Goal: Task Accomplishment & Management: Complete application form

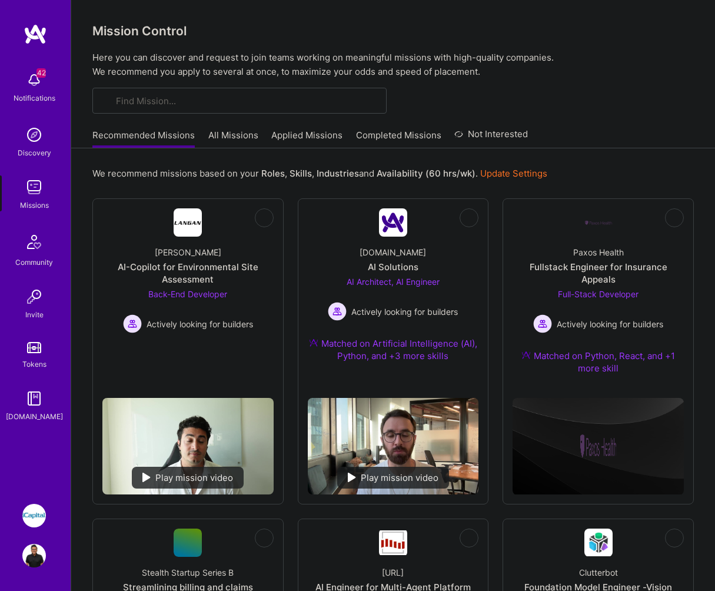
click at [37, 519] on img at bounding box center [34, 516] width 24 height 24
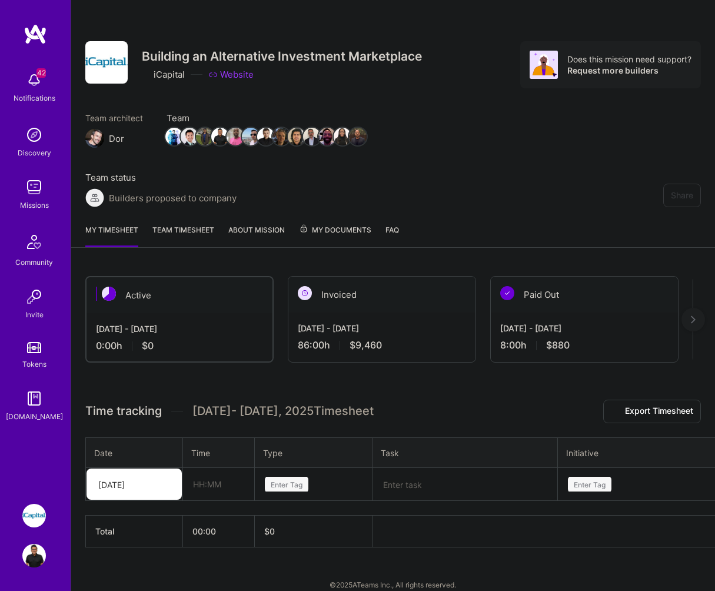
click at [413, 292] on div "Invoiced" at bounding box center [381, 295] width 187 height 36
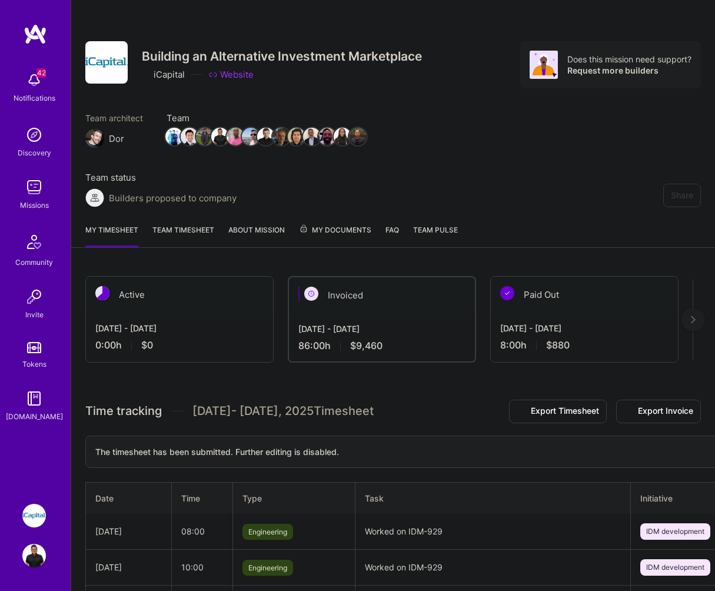
click at [692, 322] on img at bounding box center [693, 320] width 5 height 8
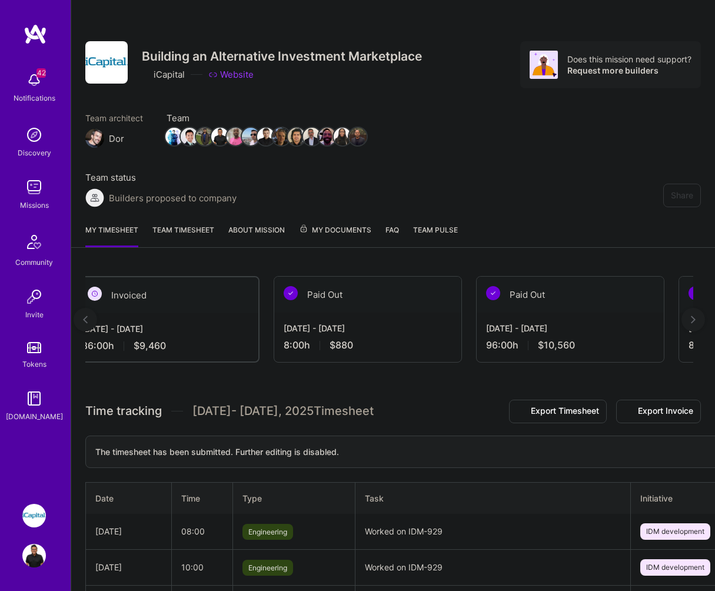
click at [692, 322] on img at bounding box center [693, 320] width 5 height 8
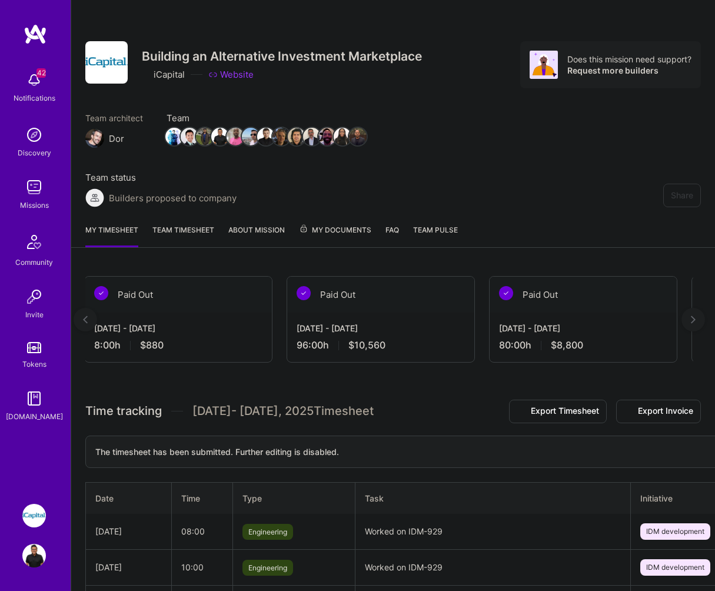
scroll to position [0, 433]
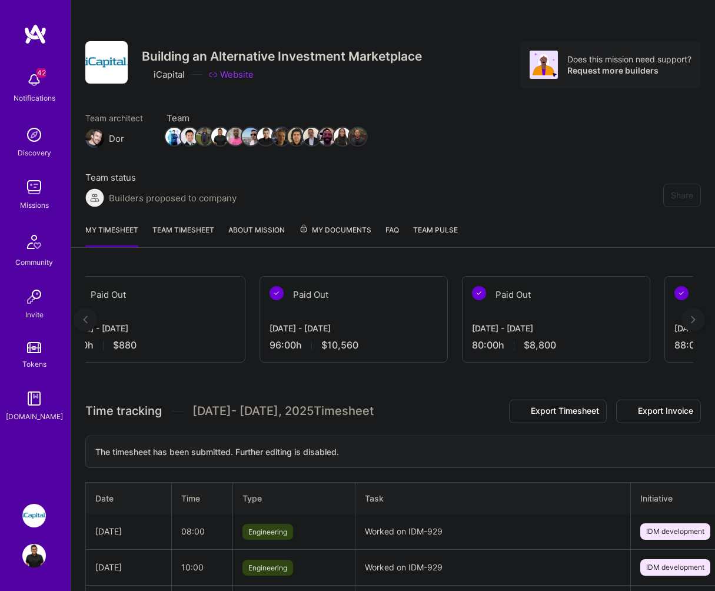
click at [87, 320] on img at bounding box center [85, 320] width 5 height 8
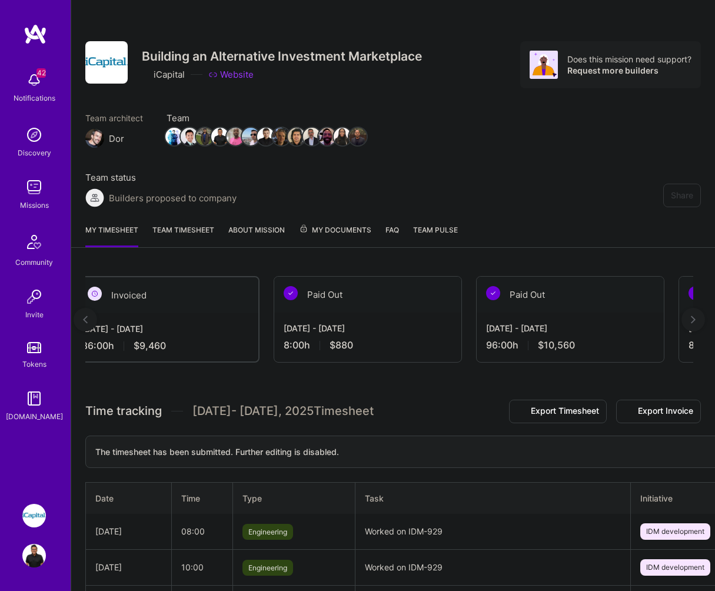
click at [87, 320] on img at bounding box center [85, 320] width 5 height 8
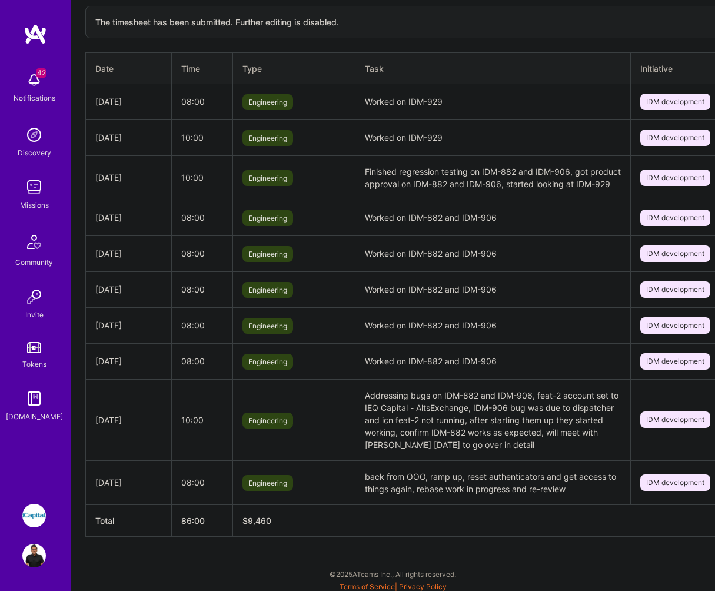
scroll to position [442, 0]
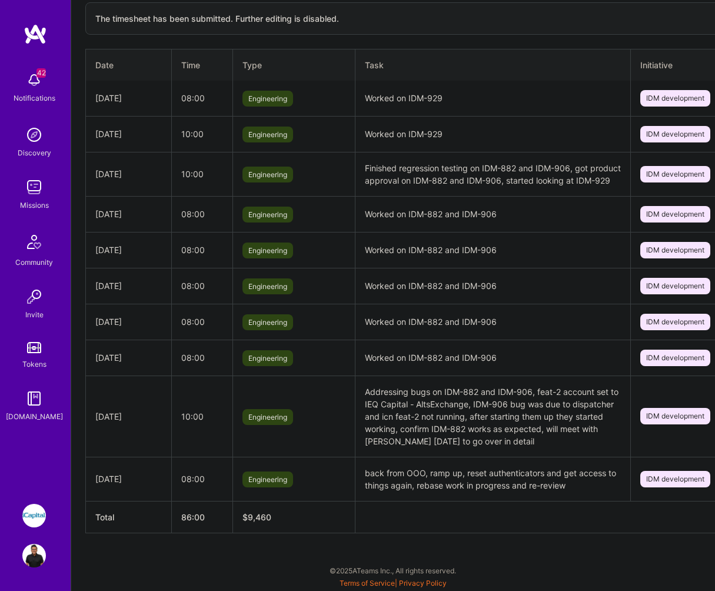
click at [29, 517] on img at bounding box center [34, 516] width 24 height 24
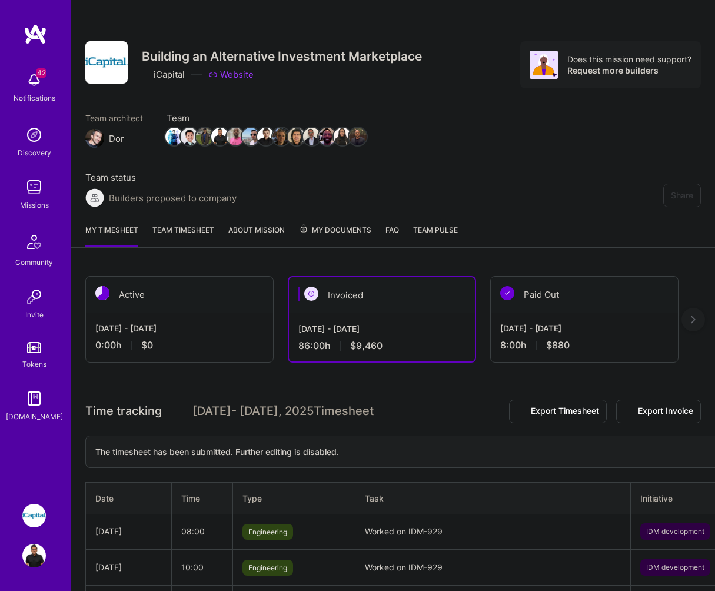
click at [35, 68] on img at bounding box center [34, 80] width 24 height 24
click at [32, 192] on img at bounding box center [34, 187] width 24 height 24
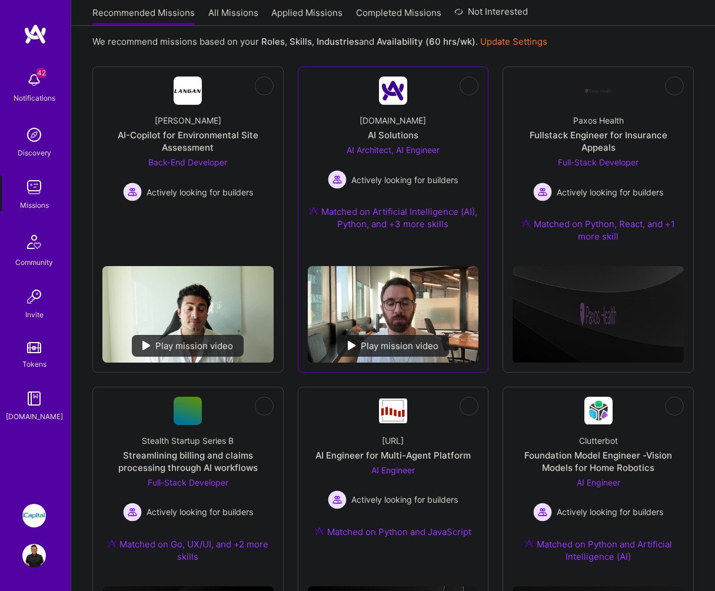
scroll to position [138, 0]
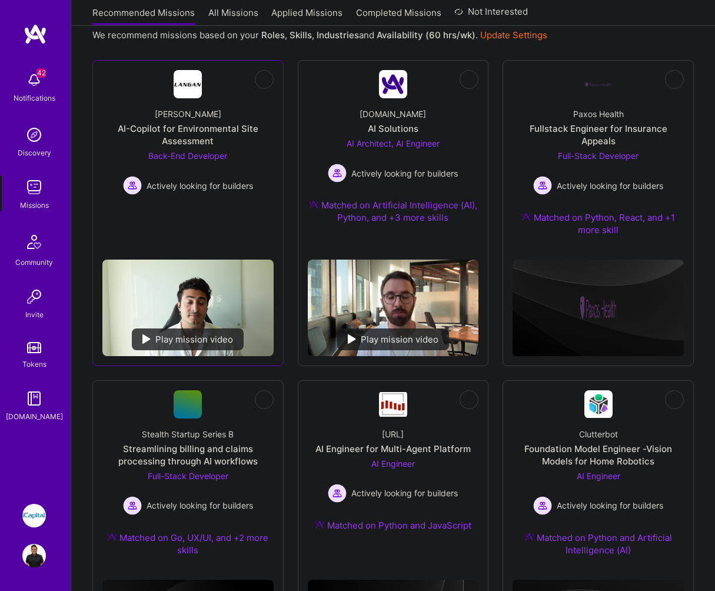
click at [220, 132] on div "AI-Copilot for Environmental Site Assessment" at bounding box center [187, 134] width 171 height 25
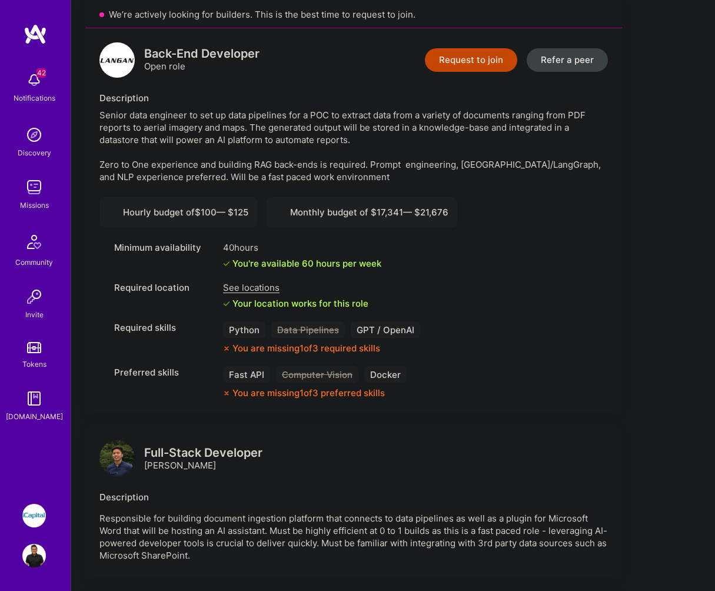
scroll to position [331, 0]
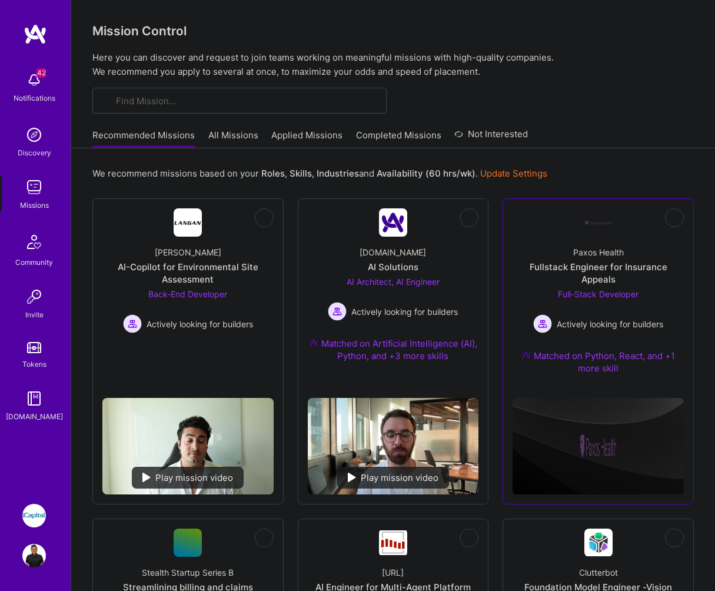
click at [648, 259] on div "Paxos Health Fullstack Engineer for Insurance Appeals Full-Stack Developer Acti…" at bounding box center [598, 313] width 171 height 152
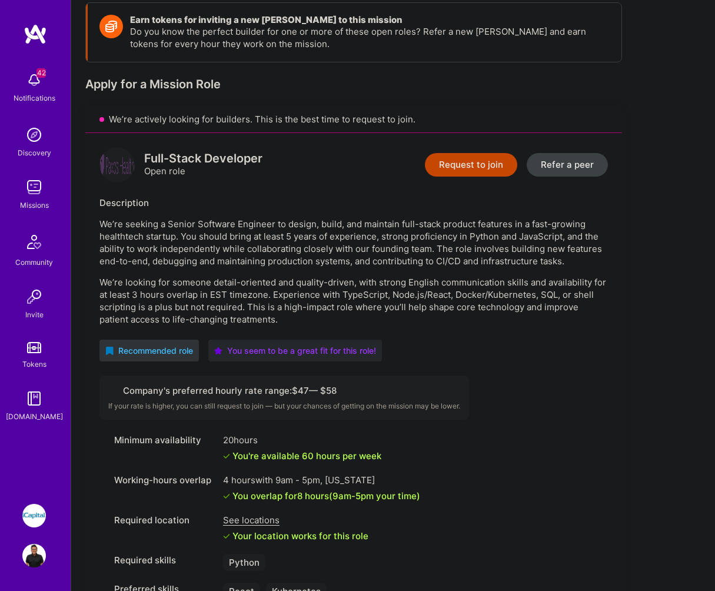
scroll to position [474, 0]
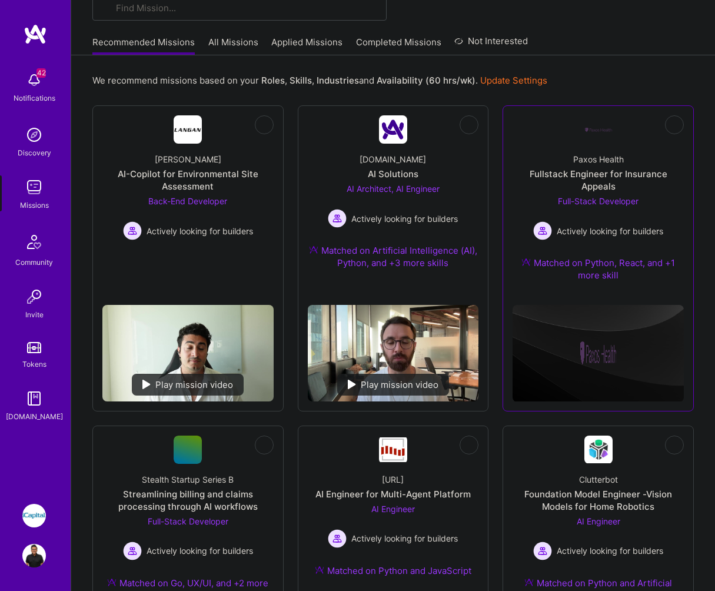
scroll to position [198, 0]
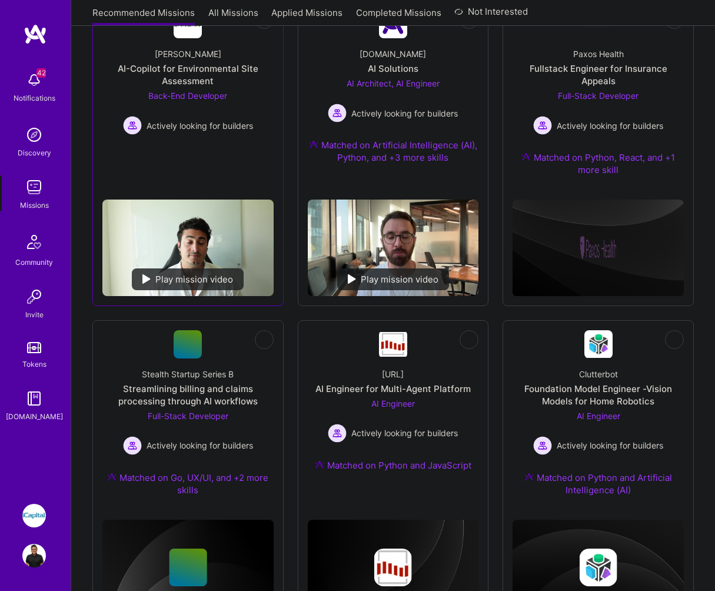
click at [264, 96] on div "[PERSON_NAME]-Copilot for Environmental Site Assessment Back-End Developer Acti…" at bounding box center [187, 86] width 171 height 97
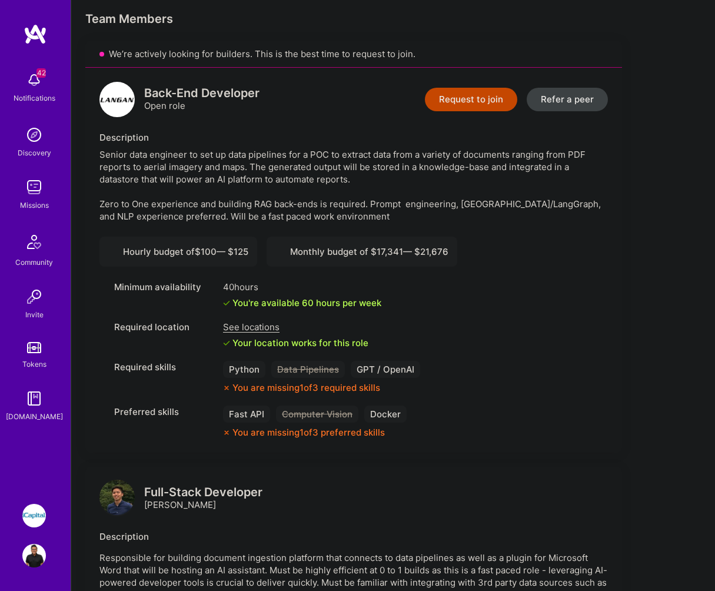
scroll to position [265, 0]
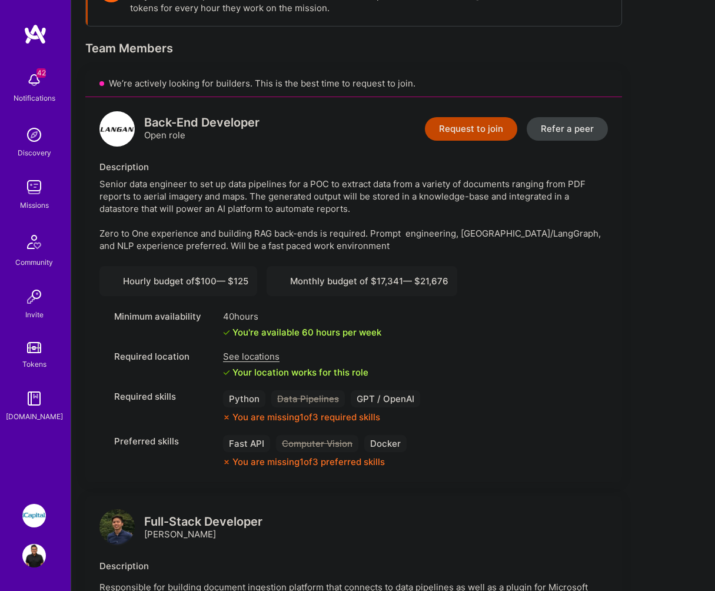
click at [466, 122] on button "Request to join" at bounding box center [471, 129] width 92 height 24
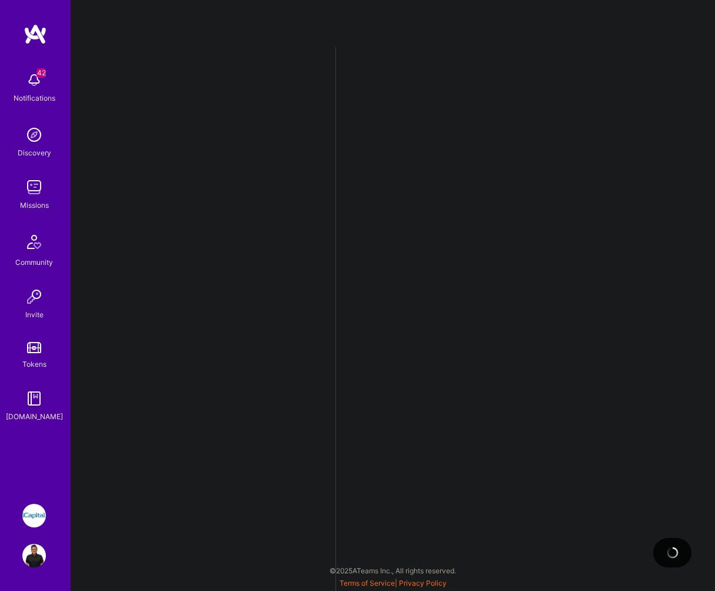
select select "CA"
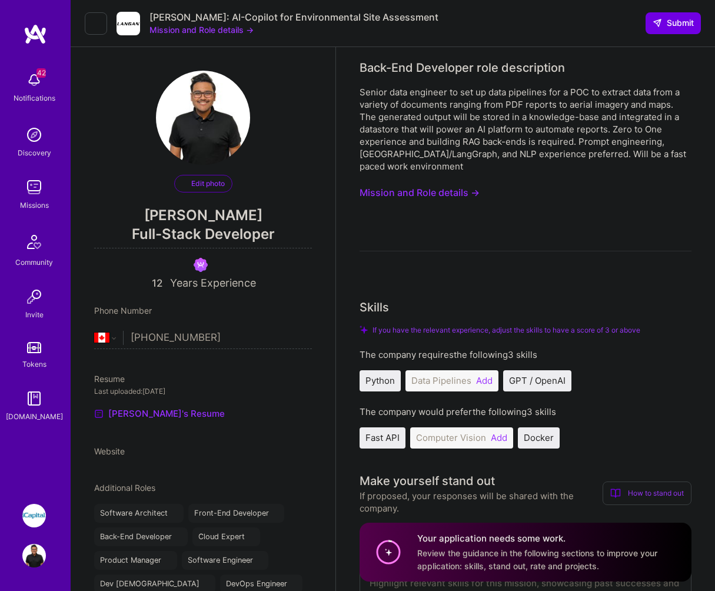
click at [424, 187] on button "Mission and Role details →" at bounding box center [420, 193] width 120 height 22
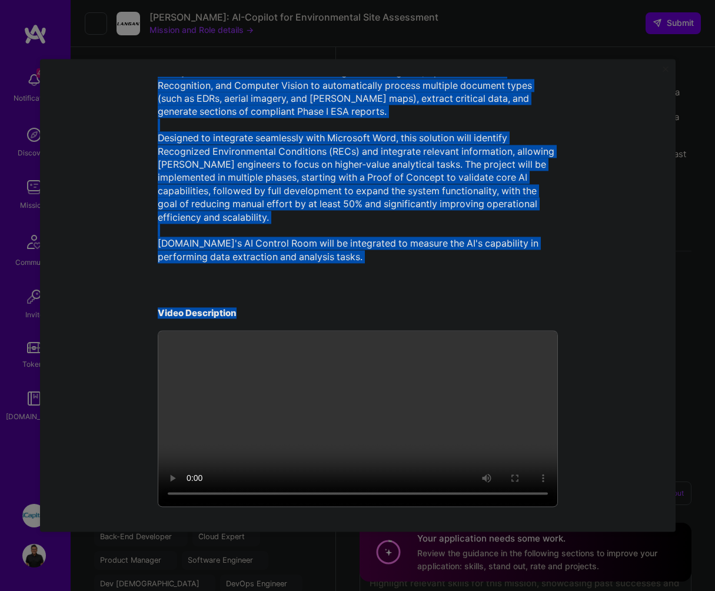
scroll to position [338, 0]
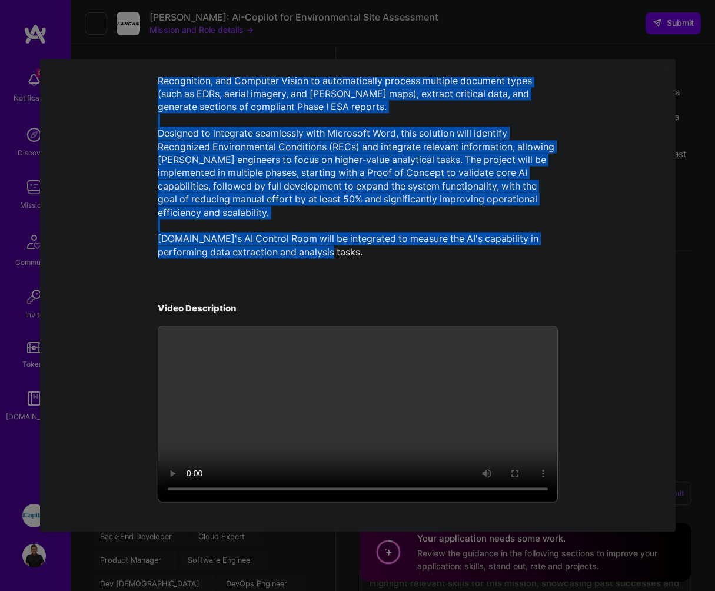
drag, startPoint x: 227, startPoint y: 96, endPoint x: 439, endPoint y: 259, distance: 267.9
click at [439, 259] on div "Mission Description and Role Details Back-End Developer role description Senior…" at bounding box center [358, 126] width 400 height 756
copy div "Loremip Dolorsitame con Adip Elitsed Doei-Tem Incididun utla etdoloremag Aliqua…"
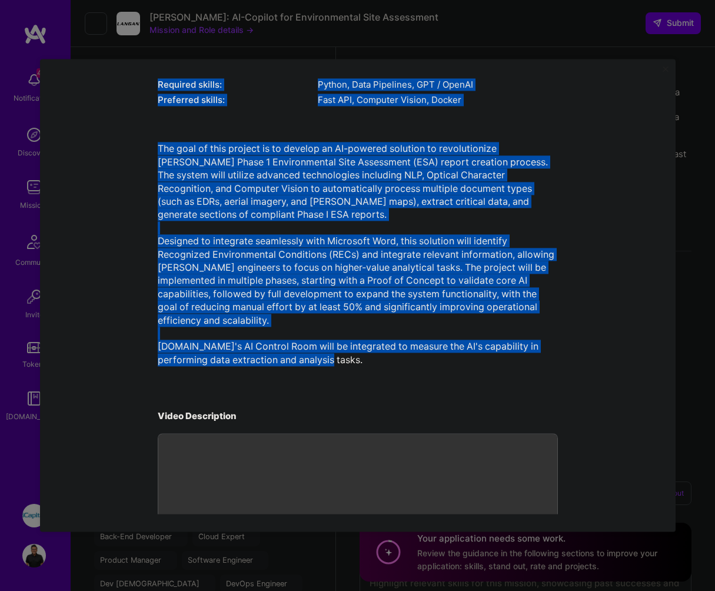
scroll to position [0, 0]
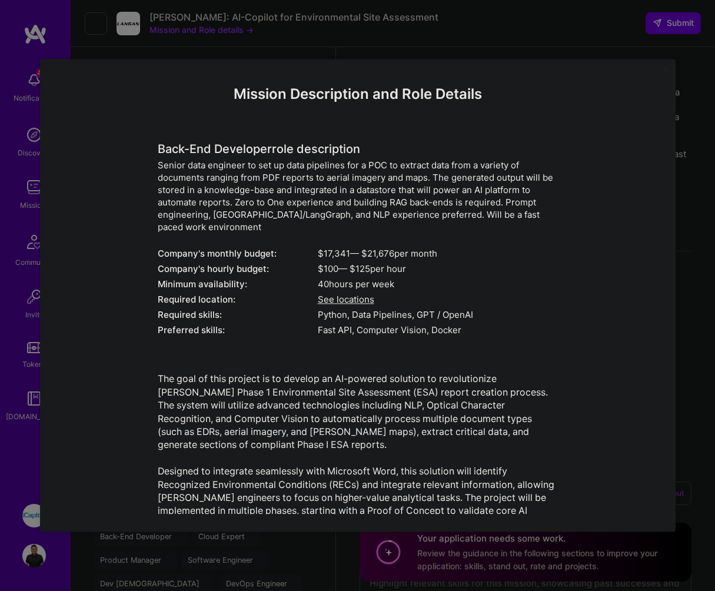
click at [409, 221] on div "Senior data engineer to set up data pipelines for a POC to extract data from a …" at bounding box center [358, 197] width 400 height 74
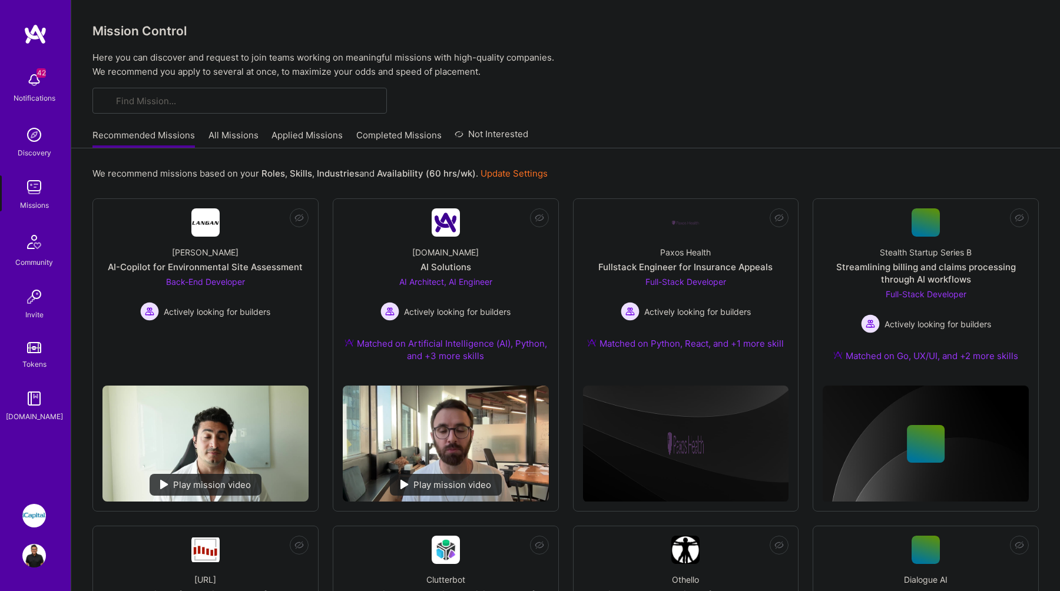
click at [311, 138] on link "Applied Missions" at bounding box center [306, 138] width 71 height 19
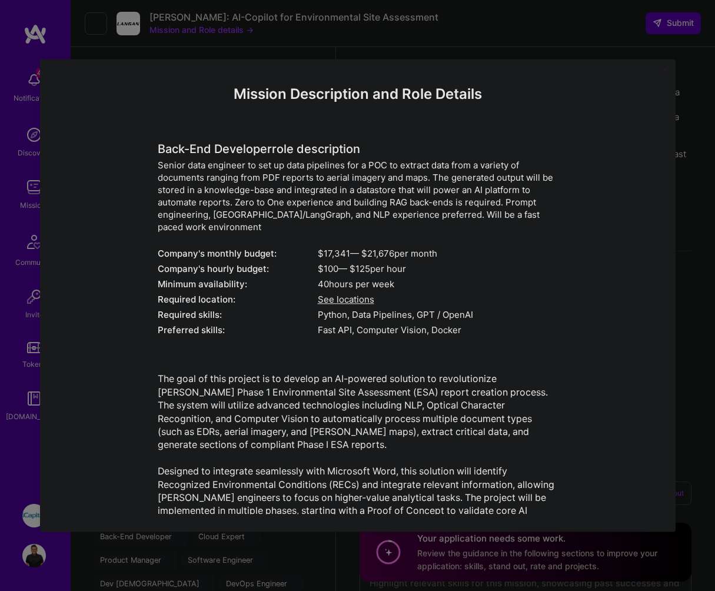
select select "CA"
